Goal: Task Accomplishment & Management: Use online tool/utility

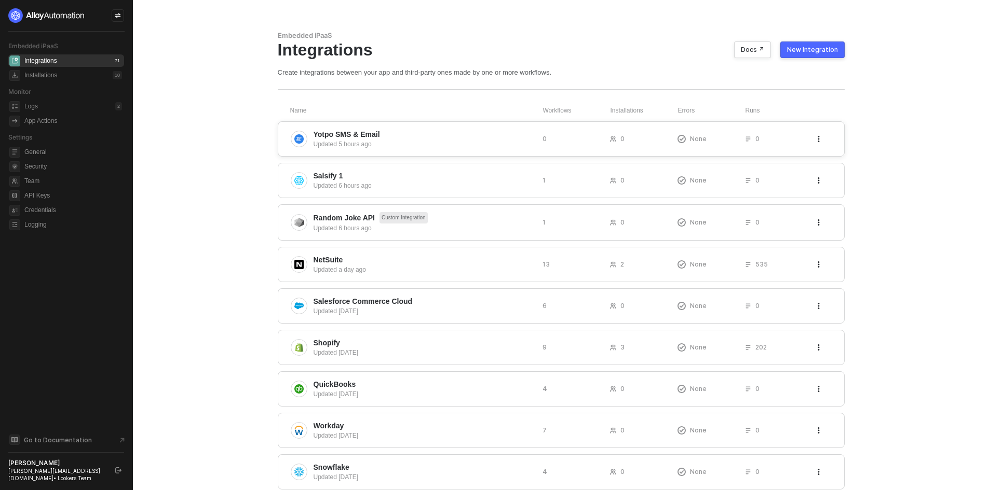
click at [818, 136] on icon "icon-threedots" at bounding box center [818, 139] width 2 height 6
click at [852, 158] on div "Delete" at bounding box center [874, 160] width 103 height 10
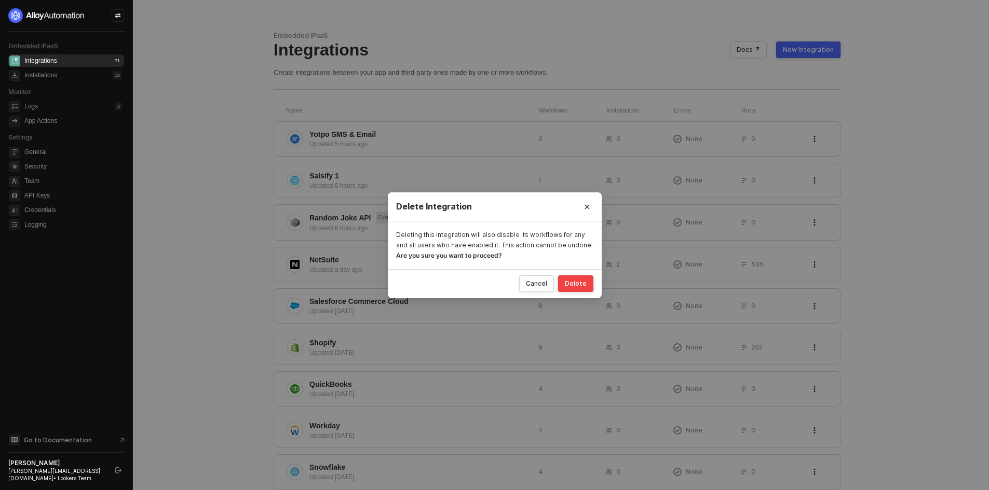
click at [563, 280] on button "Delete" at bounding box center [575, 284] width 35 height 17
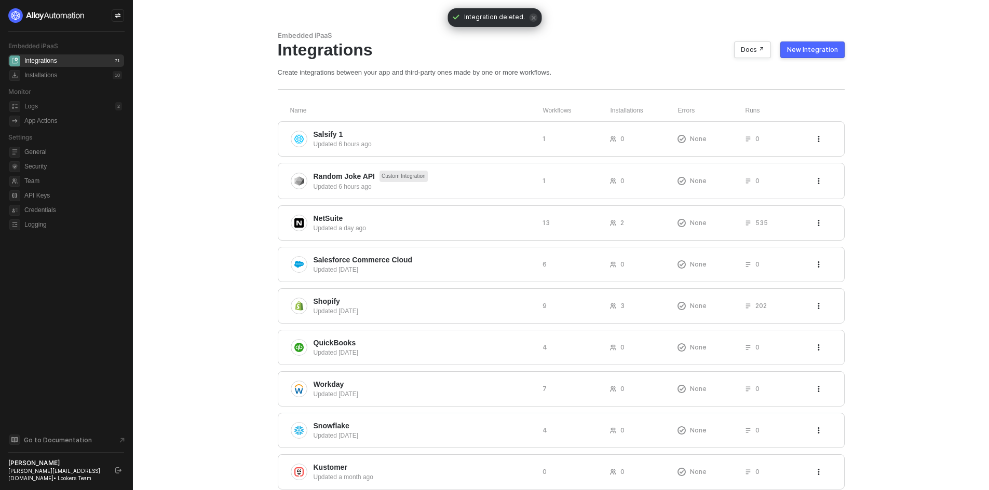
click at [810, 56] on button "New Integration" at bounding box center [812, 50] width 64 height 17
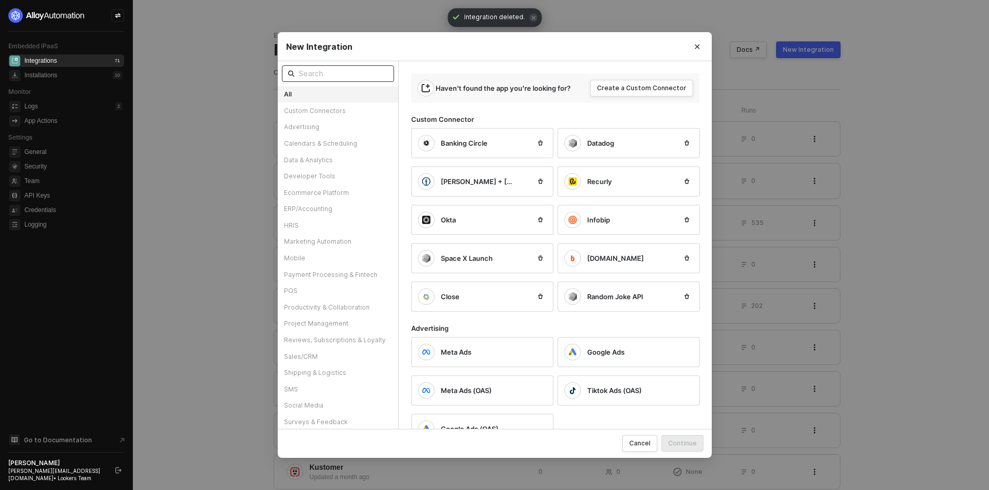
click at [329, 77] on input "text" at bounding box center [342, 73] width 89 height 11
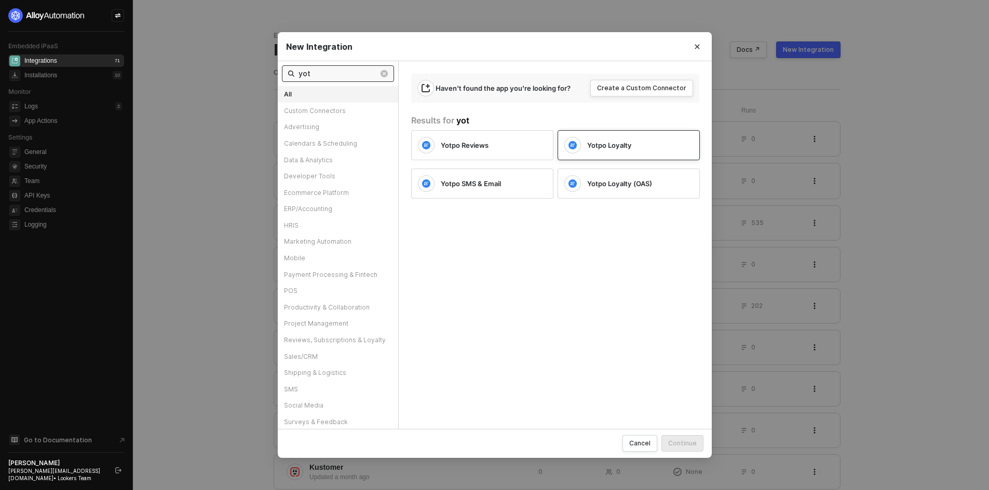
type input "yot"
click at [595, 142] on span "Yotpo Loyalty" at bounding box center [609, 145] width 45 height 9
click at [686, 436] on button "Continue" at bounding box center [682, 443] width 42 height 17
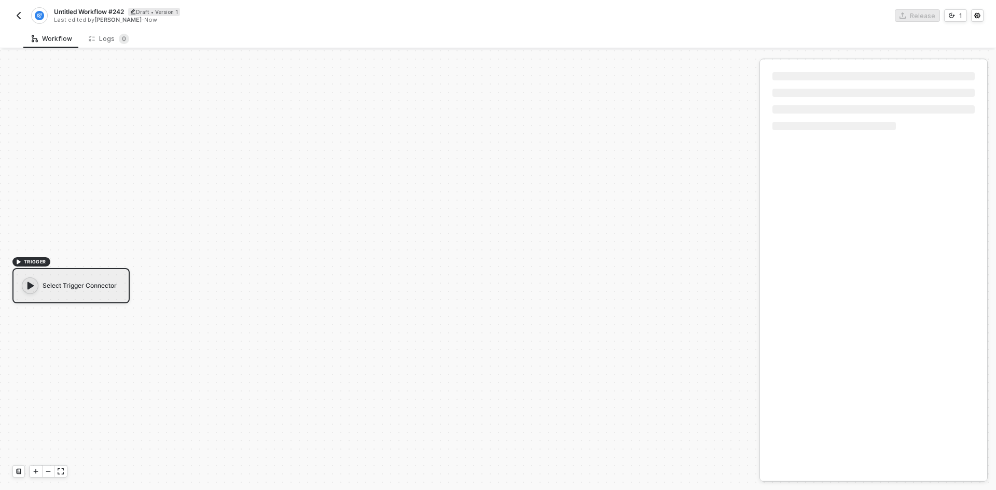
scroll to position [19, 0]
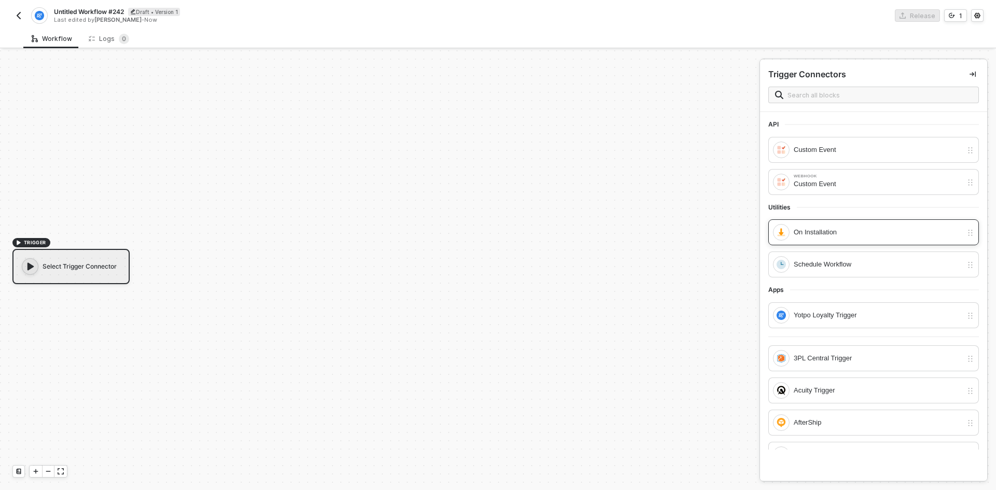
click at [816, 231] on div "On Installation" at bounding box center [878, 232] width 169 height 11
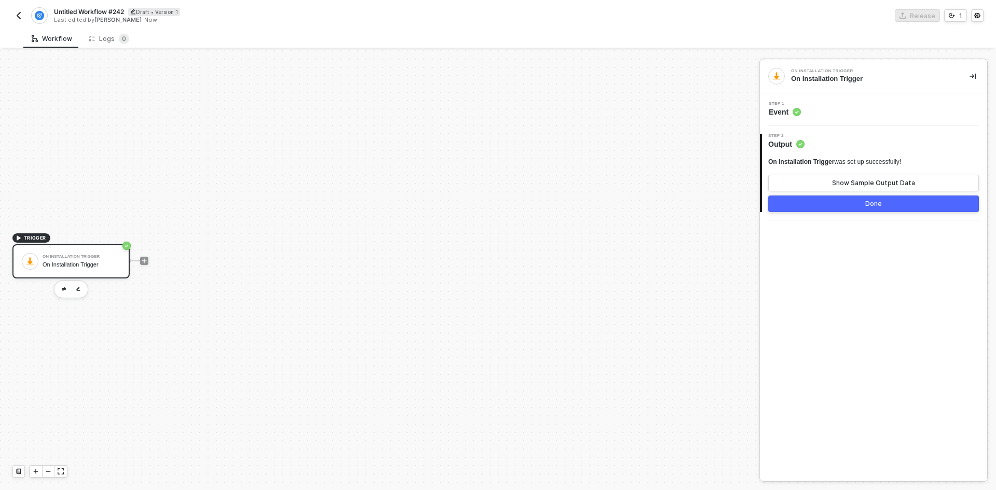
click at [830, 211] on button "Done" at bounding box center [874, 204] width 211 height 17
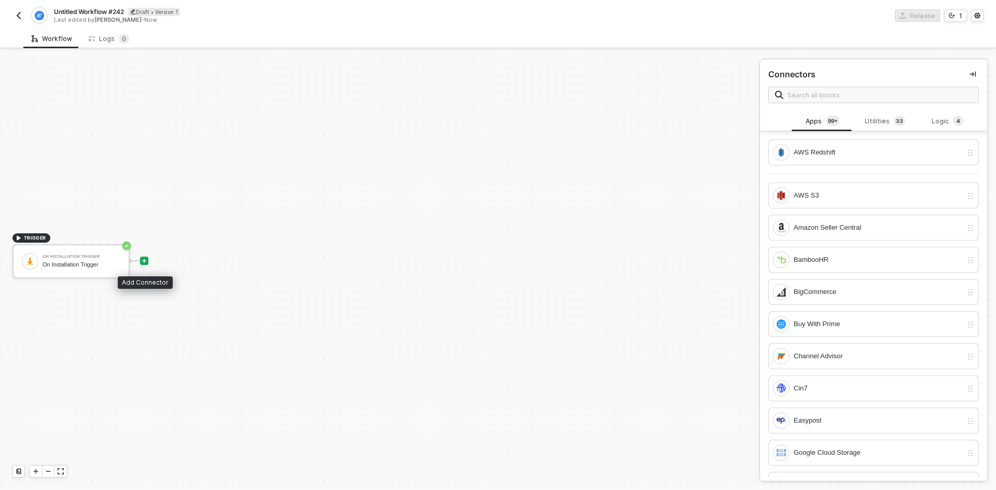
click at [140, 261] on div at bounding box center [144, 261] width 8 height 8
click at [807, 97] on input "text" at bounding box center [880, 94] width 185 height 11
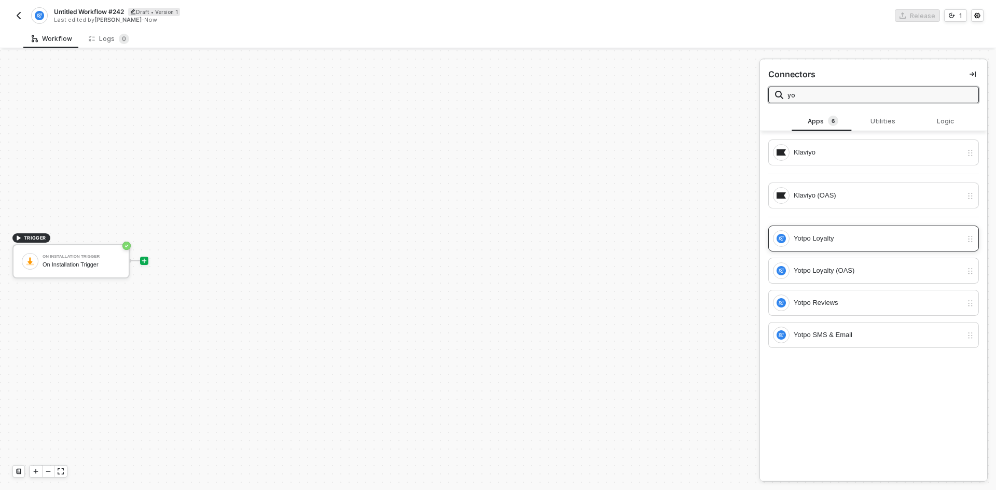
type input "yo"
click at [847, 240] on div "Yotpo Loyalty" at bounding box center [878, 238] width 169 height 11
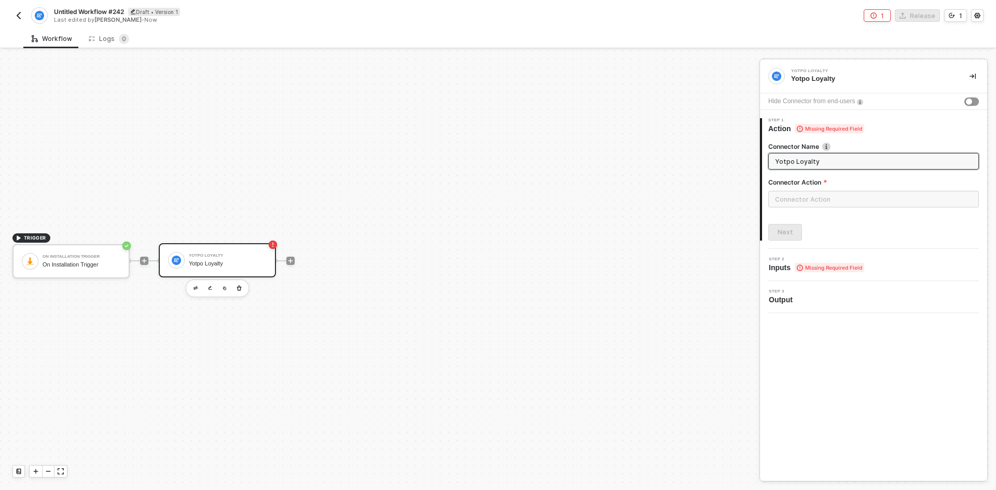
click at [850, 188] on div "Connector Action" at bounding box center [874, 184] width 211 height 13
click at [838, 193] on input "text" at bounding box center [874, 199] width 211 height 17
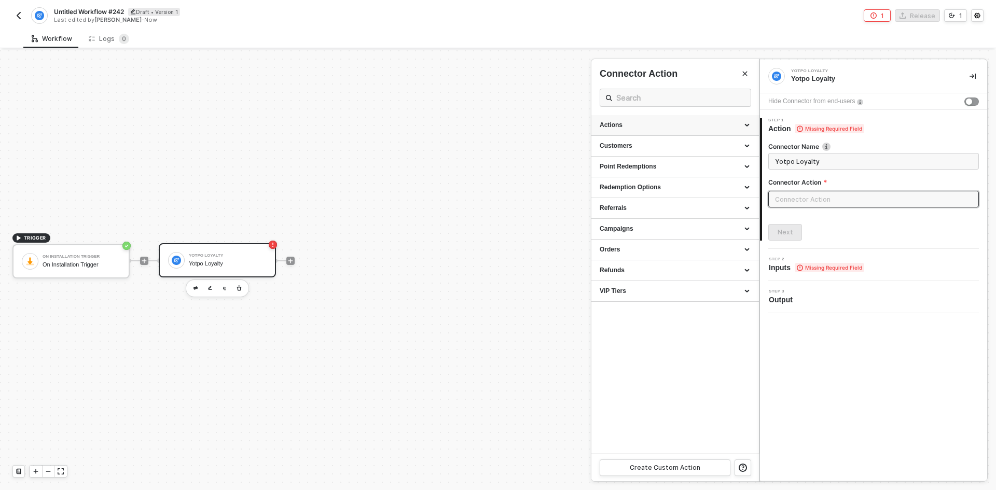
click at [682, 119] on div "Actions" at bounding box center [676, 125] width 168 height 21
drag, startPoint x: 103, startPoint y: 267, endPoint x: 92, endPoint y: 265, distance: 10.6
click at [94, 266] on div at bounding box center [498, 270] width 996 height 440
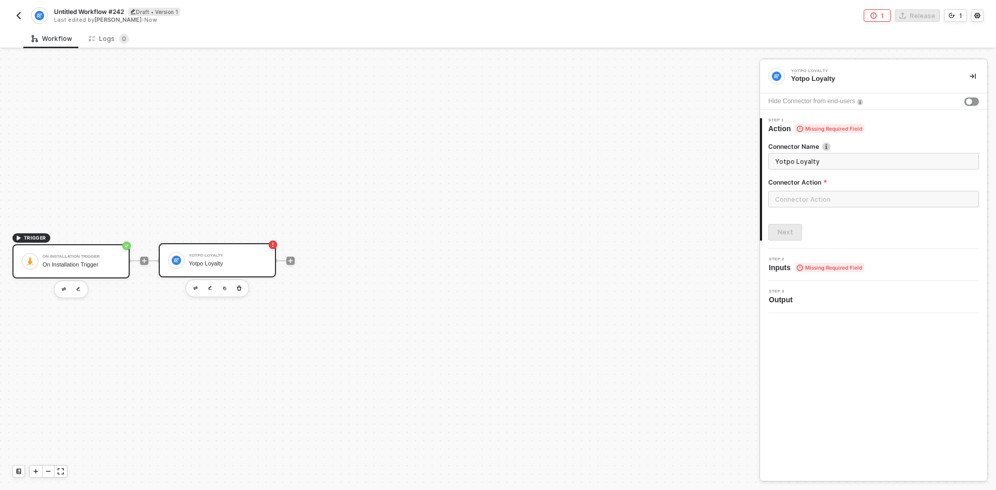
click at [80, 264] on div "On Installation Trigger" at bounding box center [82, 265] width 78 height 7
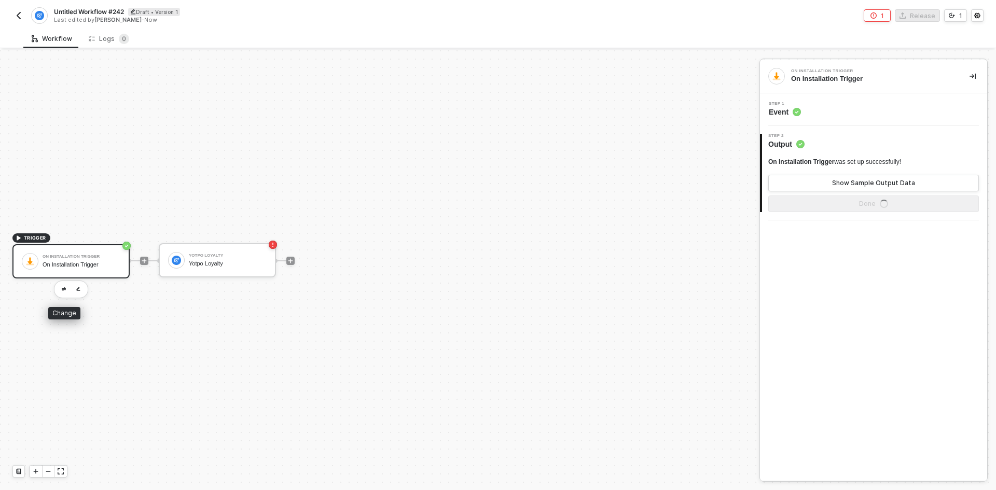
click at [65, 296] on div at bounding box center [71, 290] width 34 height 18
click at [65, 291] on button "button" at bounding box center [64, 289] width 12 height 12
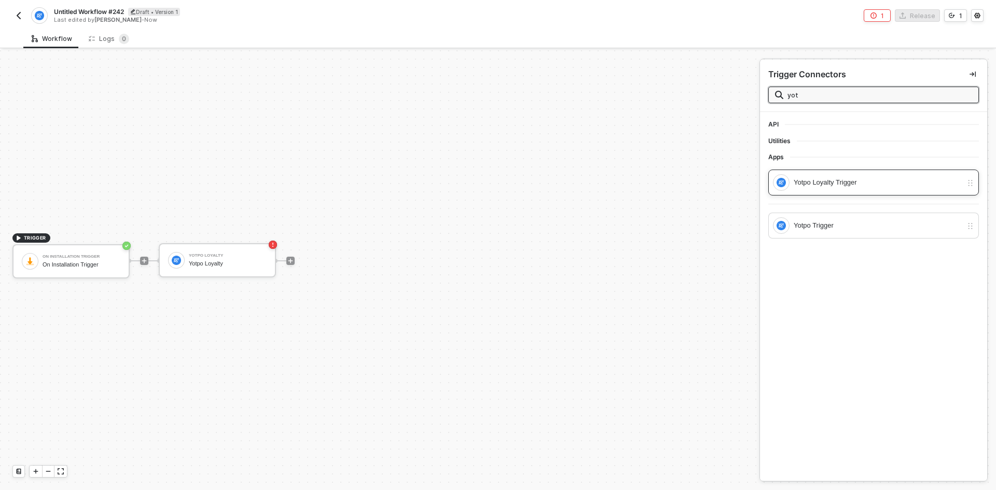
type input "yot"
click at [798, 193] on div "Yotpo Loyalty Trigger" at bounding box center [874, 183] width 211 height 26
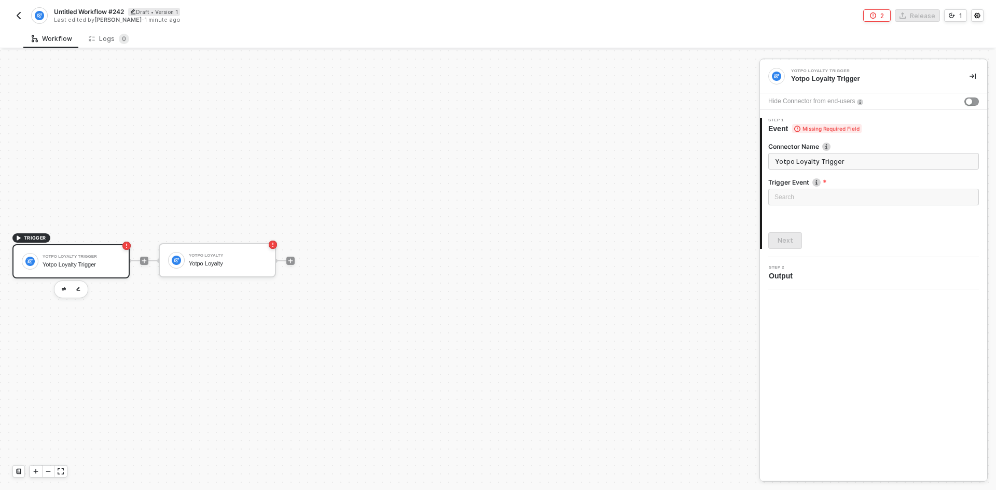
click at [802, 207] on div "Search" at bounding box center [874, 199] width 211 height 20
click at [802, 198] on input "search" at bounding box center [874, 197] width 198 height 16
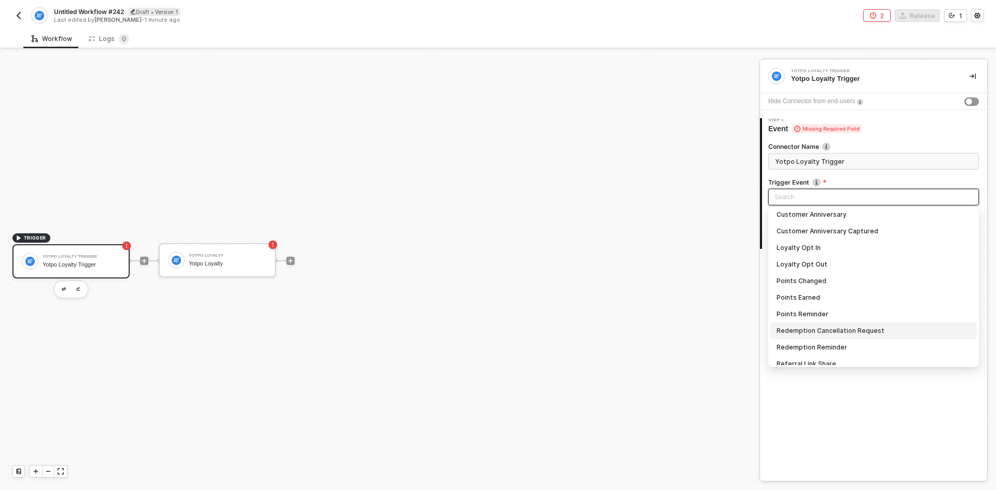
scroll to position [71, 0]
click at [837, 268] on div "Loyalty Opt In" at bounding box center [874, 263] width 194 height 11
type input "Trigger workflow when loyalty opt in"
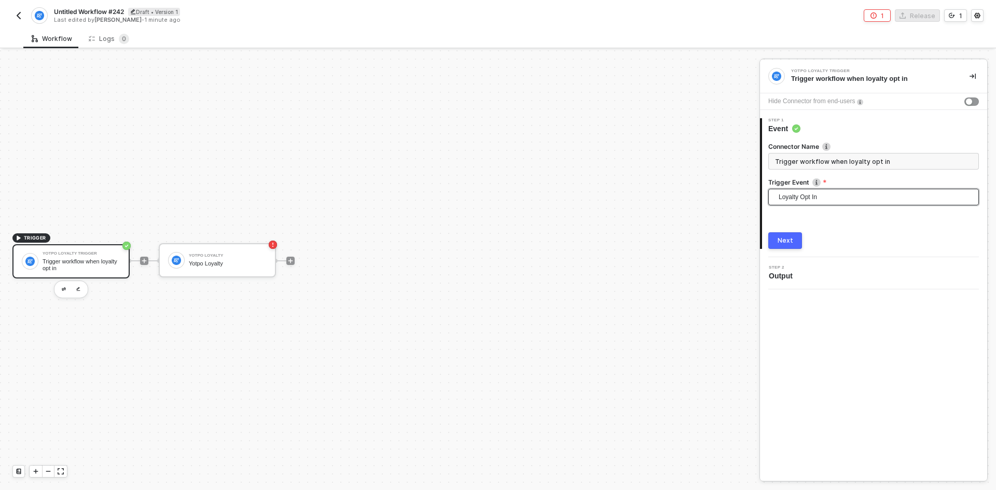
click at [776, 243] on button "Next" at bounding box center [786, 240] width 34 height 17
